Goal: Information Seeking & Learning: Check status

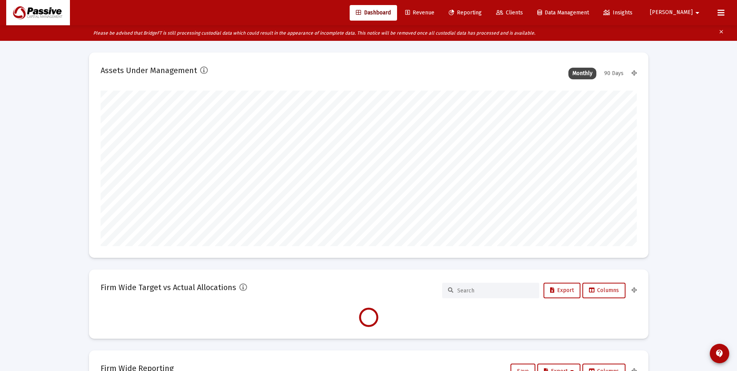
scroll to position [155, 289]
type input "[DATE]"
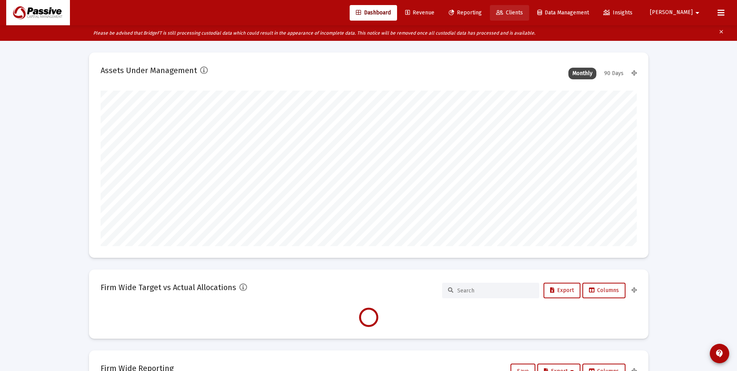
click at [503, 12] on icon at bounding box center [499, 12] width 7 height 5
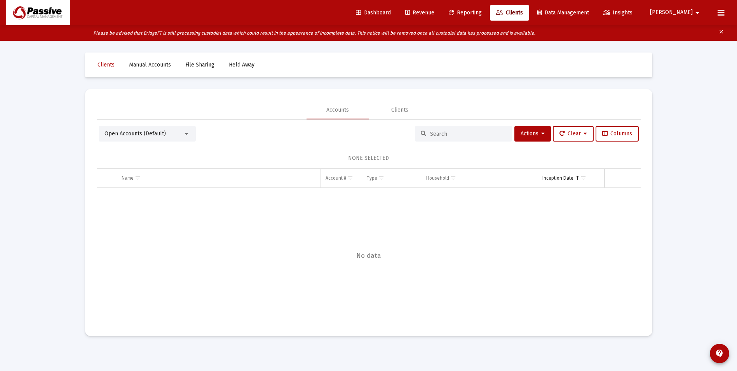
click at [452, 134] on input at bounding box center [468, 134] width 76 height 7
type input "[PERSON_NAME]"
click at [494, 21] on div "Dashboard Revenue Reporting Clients Data Management Insights Jake arrow_drop_do…" at bounding box center [368, 12] width 725 height 25
click at [488, 17] on link "Reporting" at bounding box center [465, 13] width 45 height 16
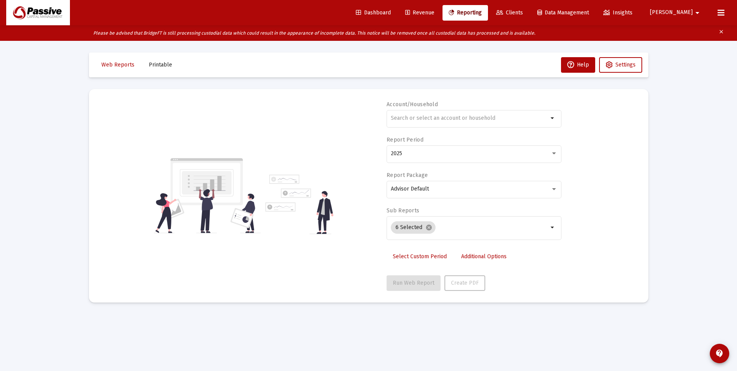
click at [503, 13] on icon at bounding box center [499, 12] width 7 height 5
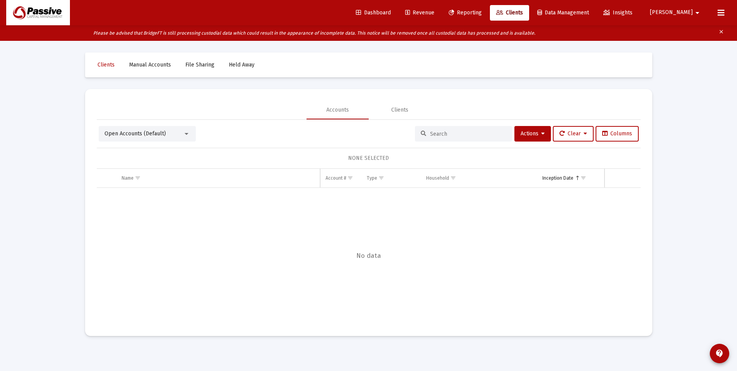
click at [442, 134] on input at bounding box center [468, 134] width 76 height 7
click at [189, 134] on div at bounding box center [186, 134] width 7 height 6
click at [161, 134] on span "(Default)" at bounding box center [153, 133] width 19 height 5
click at [391, 11] on span "Dashboard" at bounding box center [373, 12] width 35 height 7
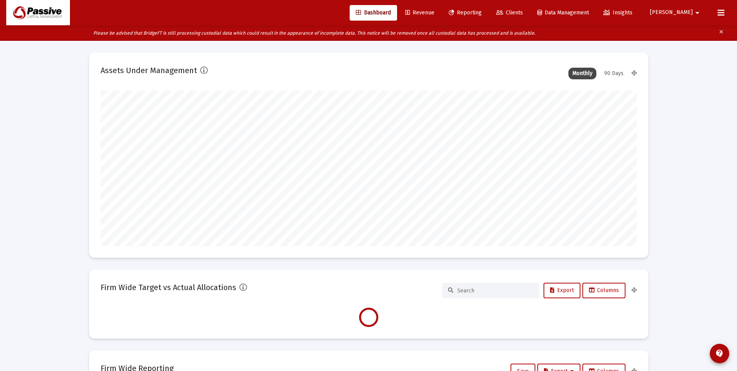
scroll to position [155, 289]
click at [523, 14] on span "Clients" at bounding box center [509, 12] width 27 height 7
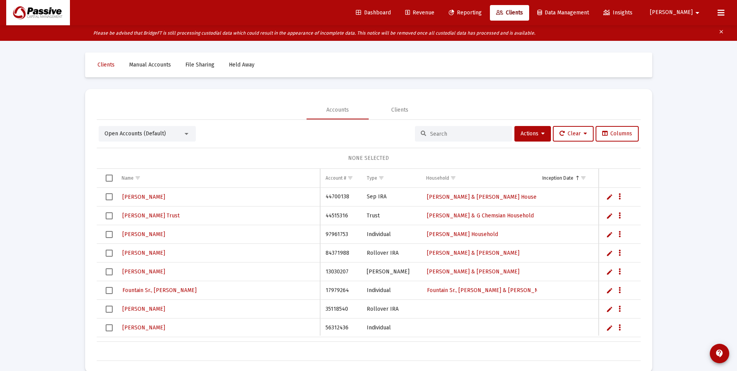
click at [430, 136] on input at bounding box center [468, 134] width 76 height 7
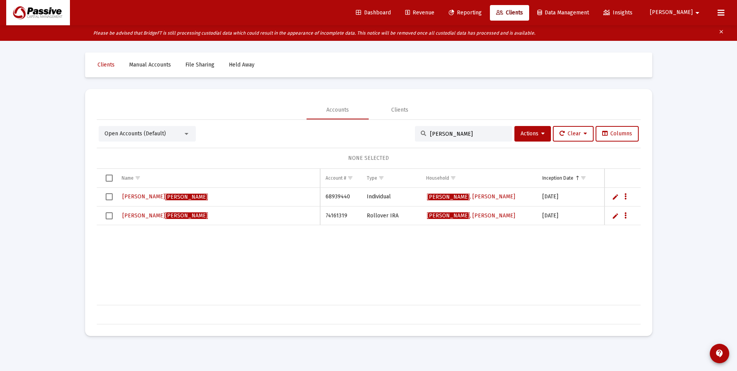
type input "[PERSON_NAME]"
click at [434, 15] on span "Revenue" at bounding box center [419, 12] width 29 height 7
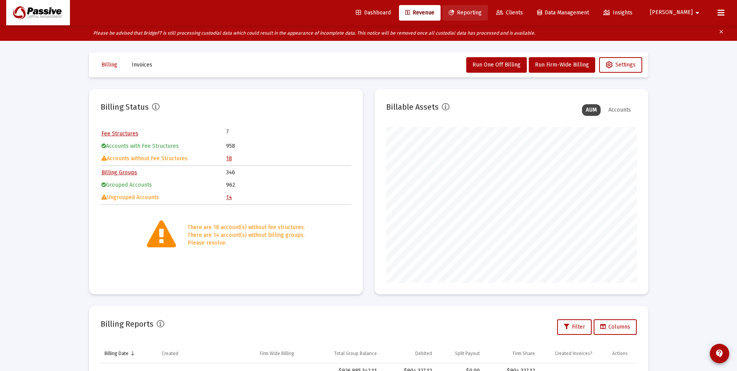
click at [482, 12] on span "Reporting" at bounding box center [465, 12] width 33 height 7
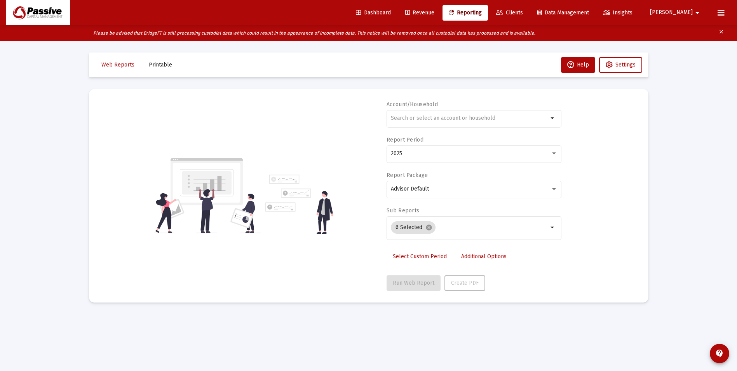
click at [434, 12] on span "Revenue" at bounding box center [419, 12] width 29 height 7
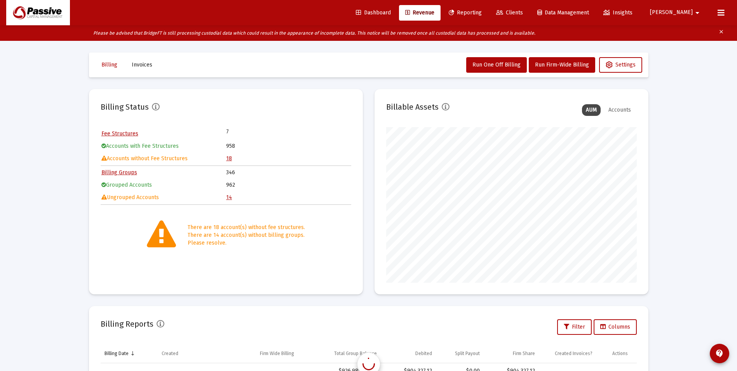
click at [482, 12] on span "Reporting" at bounding box center [465, 12] width 33 height 7
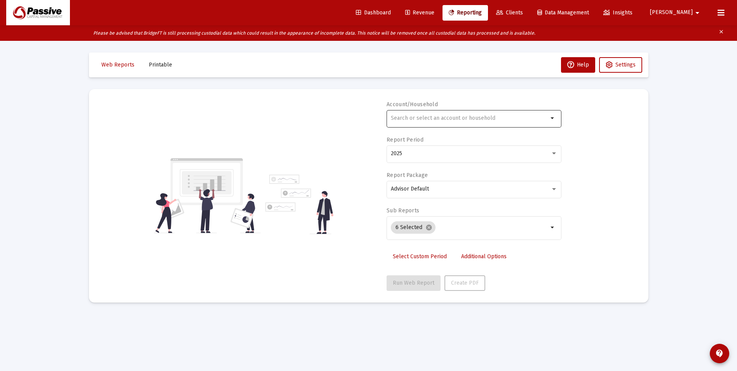
click at [457, 114] on div at bounding box center [469, 117] width 157 height 19
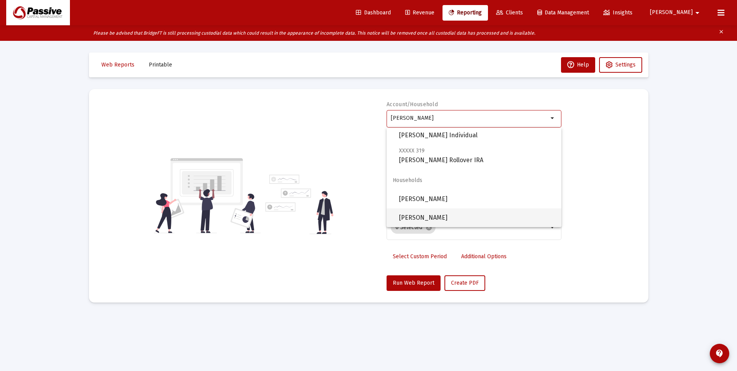
drag, startPoint x: 469, startPoint y: 215, endPoint x: 443, endPoint y: 267, distance: 58.6
click at [469, 215] on span "[PERSON_NAME]" at bounding box center [477, 217] width 156 height 19
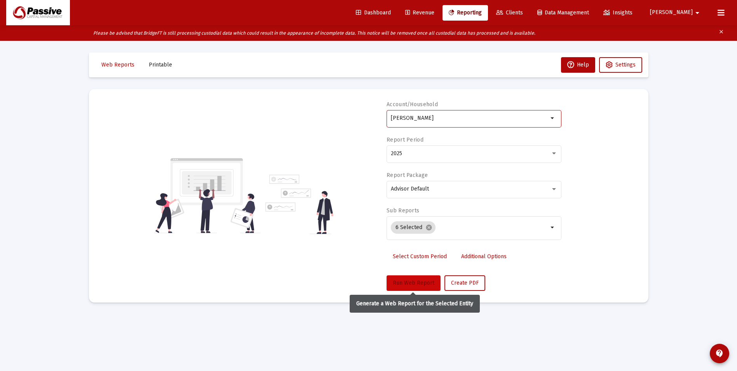
click at [421, 284] on span "Run Web Report" at bounding box center [414, 282] width 42 height 7
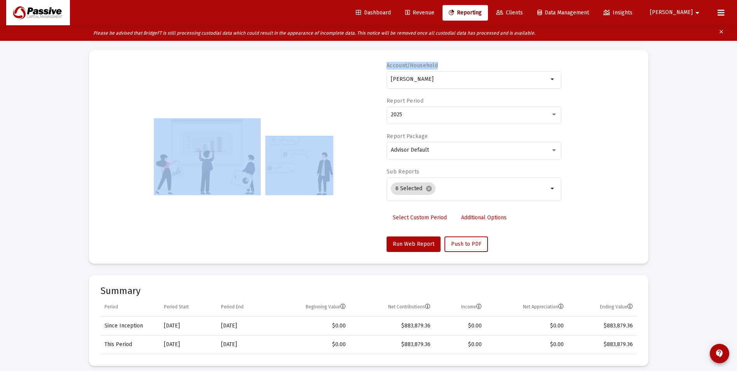
drag, startPoint x: 366, startPoint y: 58, endPoint x: 302, endPoint y: 49, distance: 65.1
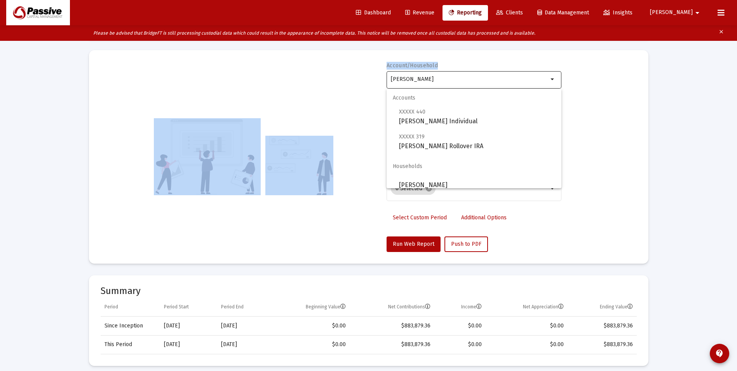
click at [442, 79] on input "[PERSON_NAME]" at bounding box center [469, 79] width 157 height 6
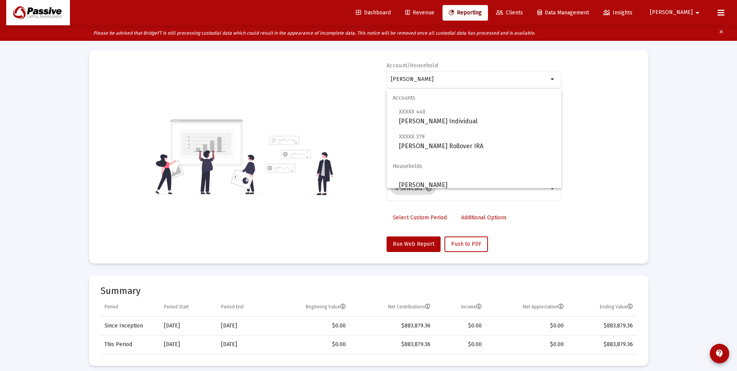
drag, startPoint x: 478, startPoint y: 80, endPoint x: 370, endPoint y: 73, distance: 107.9
click at [370, 73] on div "Account/Household [PERSON_NAME] arrow_drop_down Report Period 2025 Report Packa…" at bounding box center [369, 157] width 536 height 190
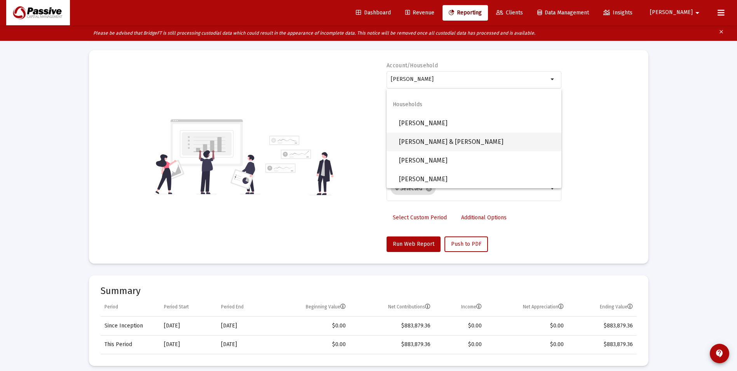
scroll to position [236, 0]
type input "[PERSON_NAME]"
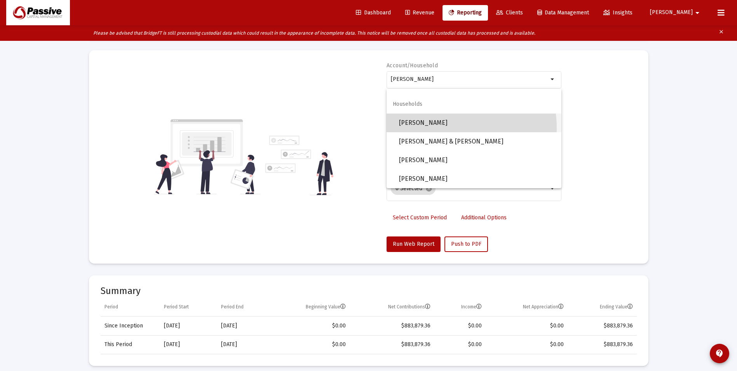
click at [446, 128] on span "[PERSON_NAME]" at bounding box center [477, 122] width 156 height 19
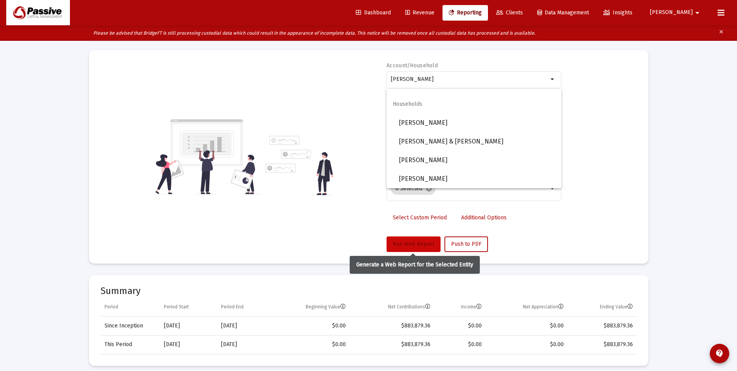
click at [411, 244] on span "Run Web Report" at bounding box center [414, 244] width 42 height 7
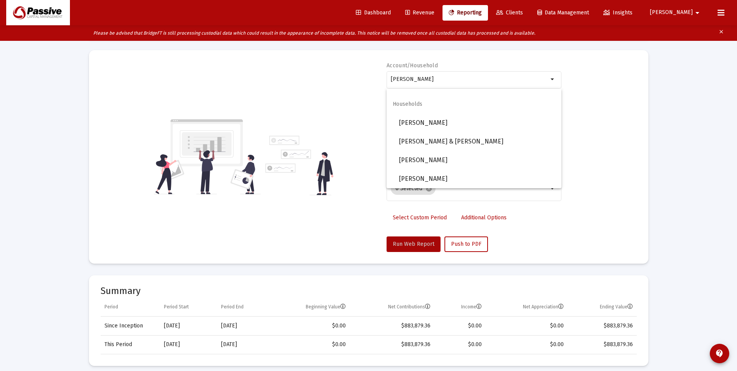
click at [413, 243] on span "Run Web Report" at bounding box center [414, 244] width 42 height 7
click at [445, 120] on span "[PERSON_NAME]" at bounding box center [477, 122] width 156 height 19
click at [430, 124] on span "[PERSON_NAME]" at bounding box center [477, 122] width 156 height 19
click at [363, 241] on div "Account/Household [PERSON_NAME] arrow_drop_down Report Period 2025 Report Packa…" at bounding box center [369, 157] width 536 height 190
click at [391, 245] on button "Run Web Report" at bounding box center [414, 244] width 54 height 16
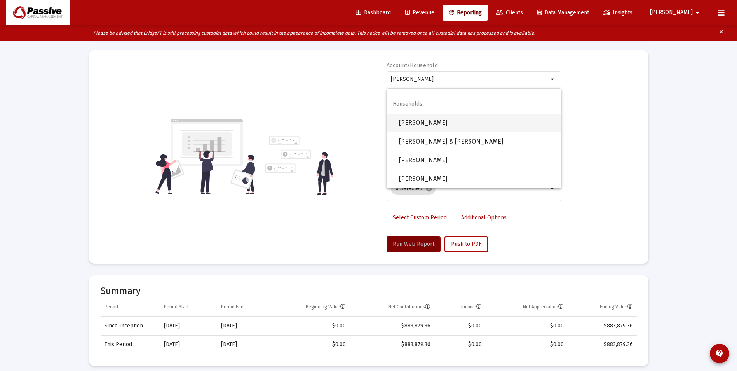
click at [427, 120] on span "[PERSON_NAME]" at bounding box center [477, 122] width 156 height 19
click at [427, 121] on span "[PERSON_NAME]" at bounding box center [477, 122] width 156 height 19
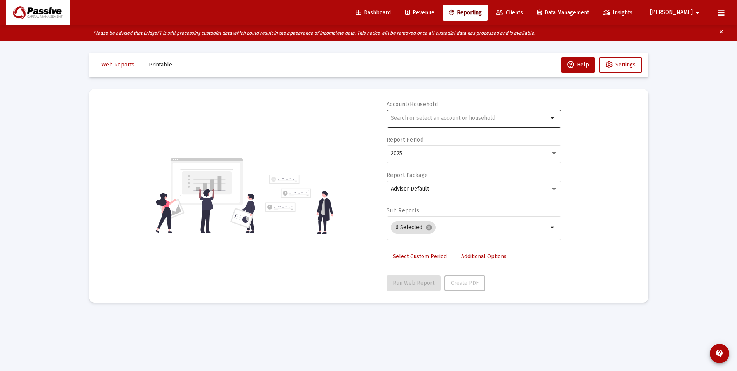
click at [420, 120] on input "text" at bounding box center [469, 118] width 157 height 6
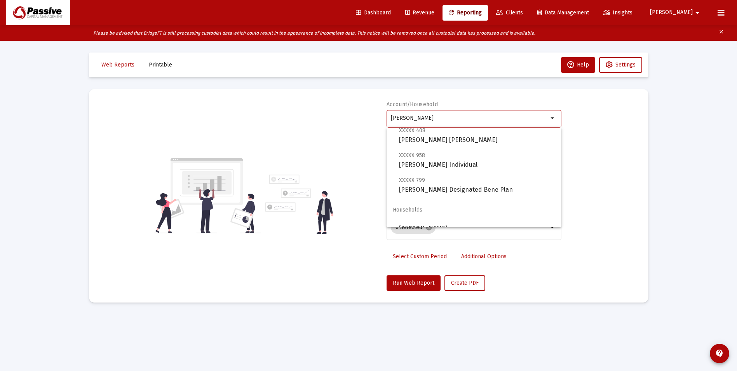
scroll to position [236, 0]
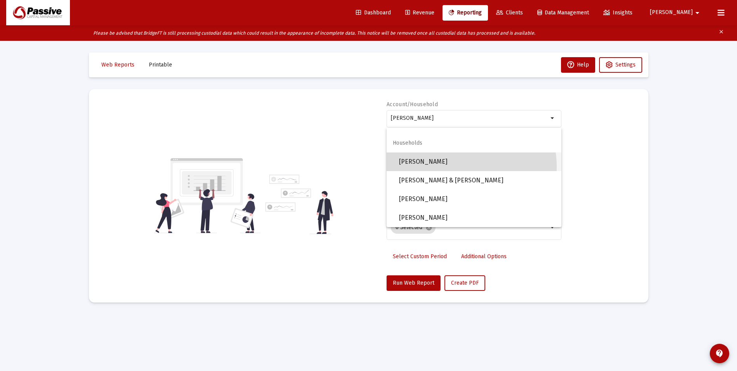
drag, startPoint x: 444, startPoint y: 167, endPoint x: 425, endPoint y: 207, distance: 44.0
click at [443, 167] on span "[PERSON_NAME]" at bounding box center [477, 161] width 156 height 19
type input "[PERSON_NAME]"
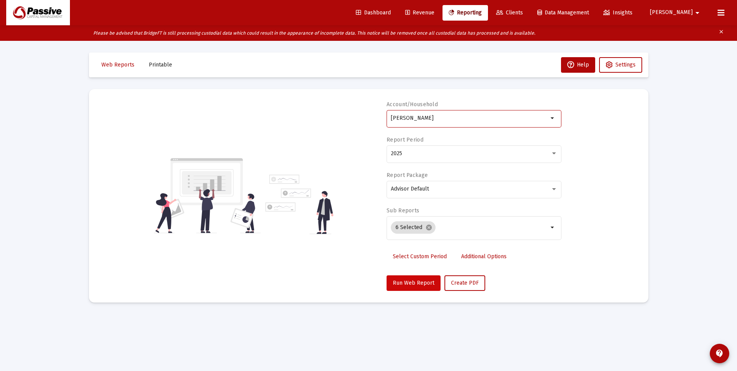
drag, startPoint x: 403, startPoint y: 294, endPoint x: 401, endPoint y: 290, distance: 4.5
click at [402, 293] on mat-card "Account/Household Farabee, Jake Household arrow_drop_down Report Period 2025 Re…" at bounding box center [369, 195] width 560 height 213
click at [401, 288] on button "Run Web Report" at bounding box center [414, 283] width 54 height 16
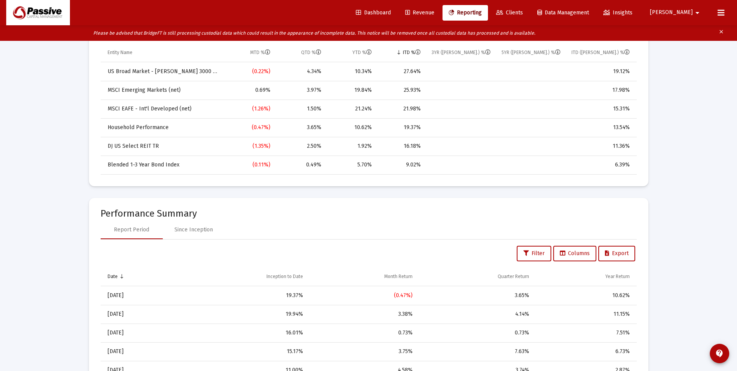
scroll to position [661, 0]
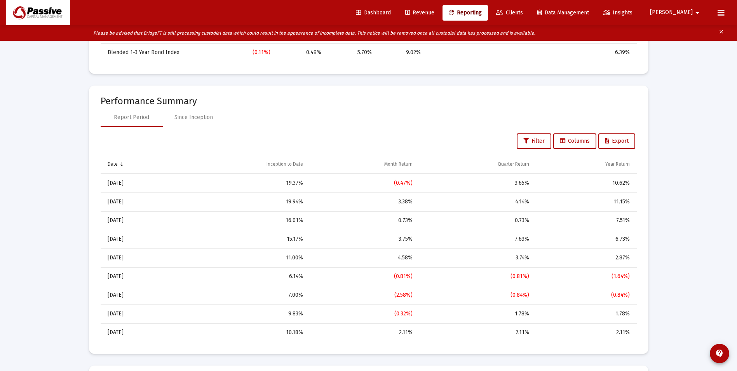
click at [434, 14] on span "Revenue" at bounding box center [419, 12] width 29 height 7
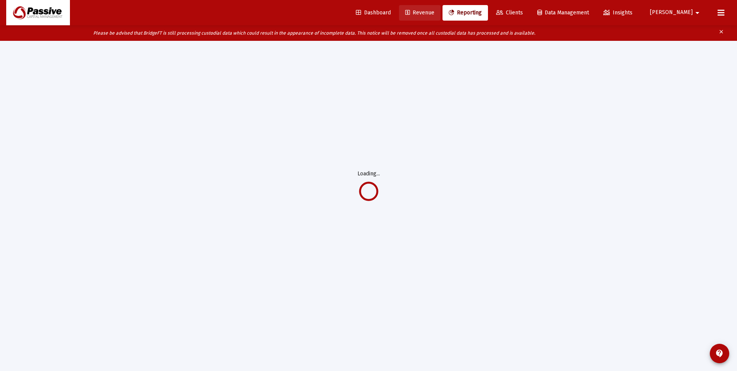
scroll to position [41, 0]
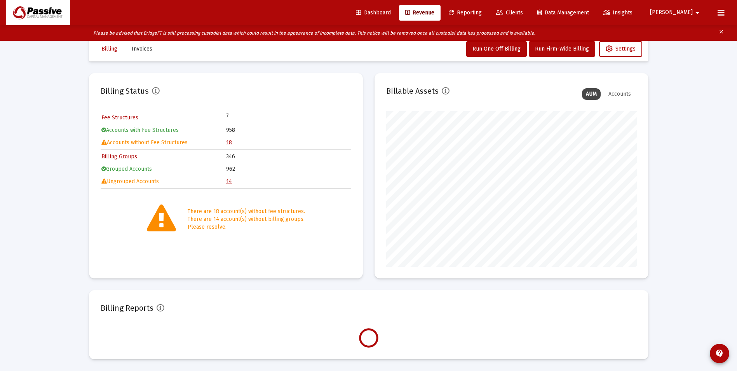
scroll to position [155, 251]
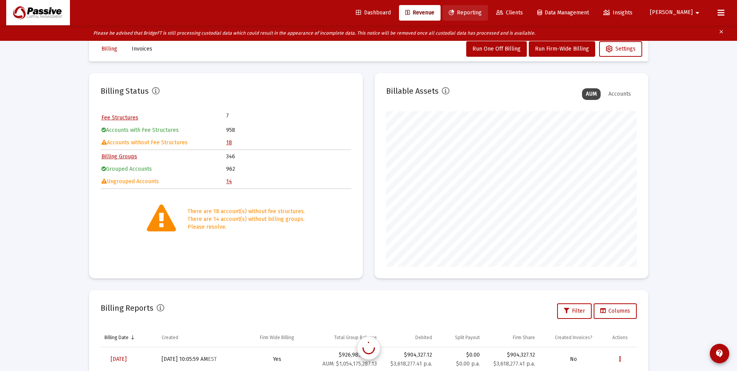
click at [482, 14] on span "Reporting" at bounding box center [465, 12] width 33 height 7
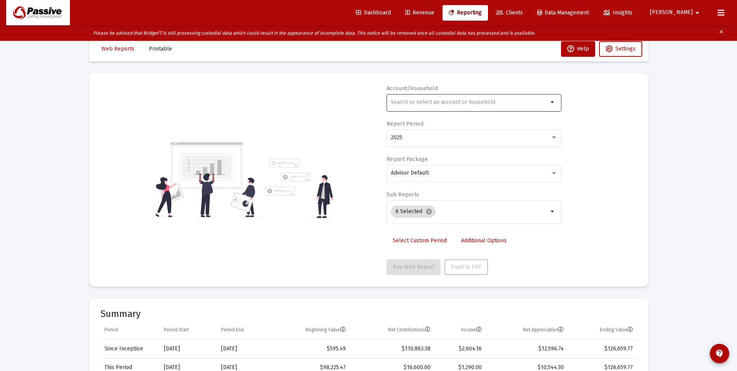
click at [411, 104] on input "text" at bounding box center [469, 102] width 157 height 6
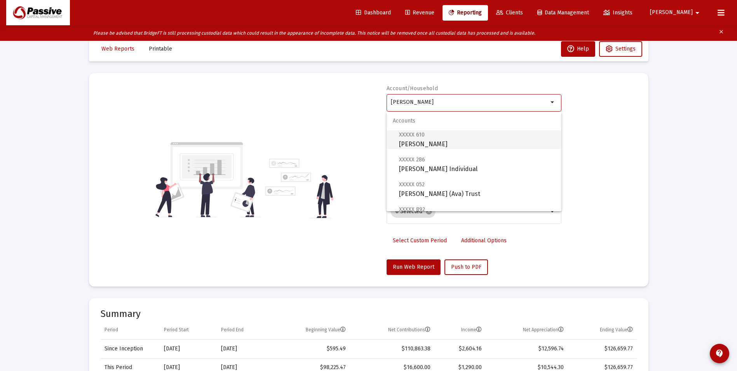
click at [443, 146] on span "XXXXX 610 Gaines, David Trust" at bounding box center [477, 139] width 156 height 19
type input "Gaines, David Trust"
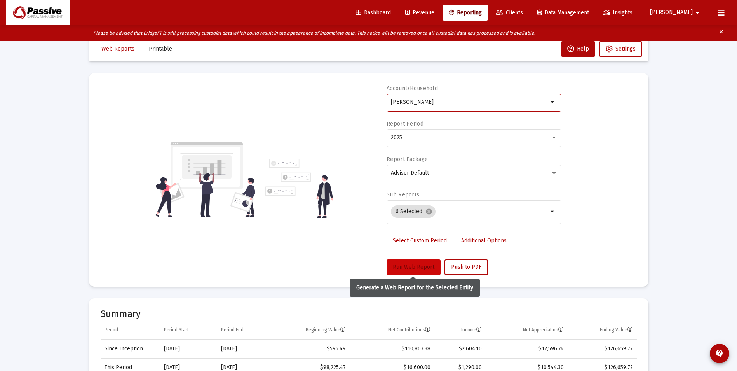
click at [406, 265] on span "Run Web Report" at bounding box center [414, 266] width 42 height 7
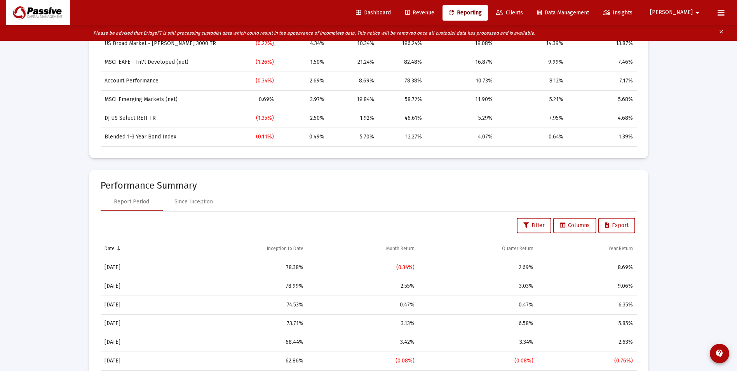
scroll to position [327, 0]
